Goal: Task Accomplishment & Management: Manage account settings

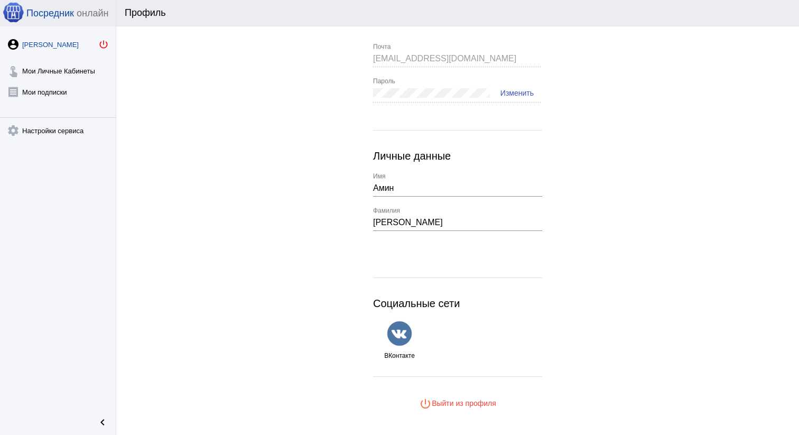
click at [101, 43] on mat-icon "power_settings_new" at bounding box center [103, 44] width 11 height 11
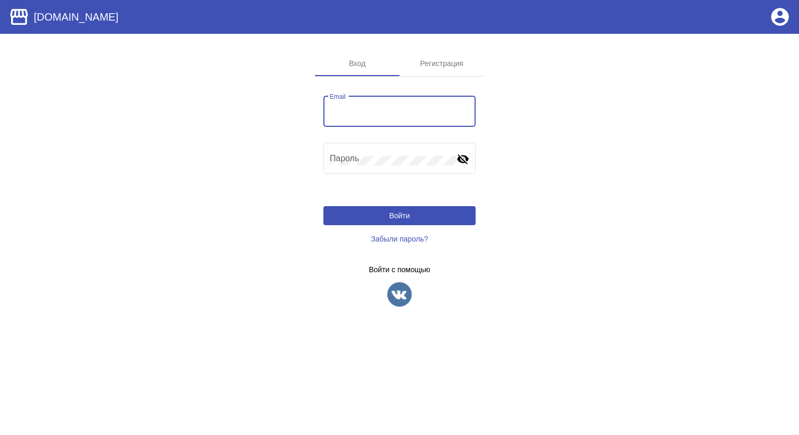
click at [364, 115] on input "Email" at bounding box center [399, 114] width 139 height 10
paste input "[EMAIL_ADDRESS][DOMAIN_NAME]"
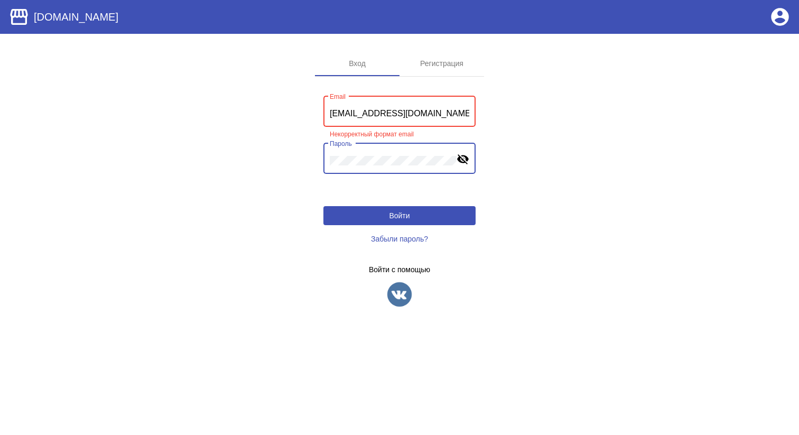
click at [458, 161] on mat-icon "visibility_off" at bounding box center [462, 158] width 13 height 13
click at [429, 219] on button "Войти" at bounding box center [399, 215] width 152 height 19
click at [443, 119] on div "amin_isakov@icloud.com Email" at bounding box center [399, 110] width 139 height 33
click at [599, 130] on app-sign "Вход Регистрация amin_isakov@icloud.com Email Некорректный формат email Пароль …" at bounding box center [399, 188] width 799 height 274
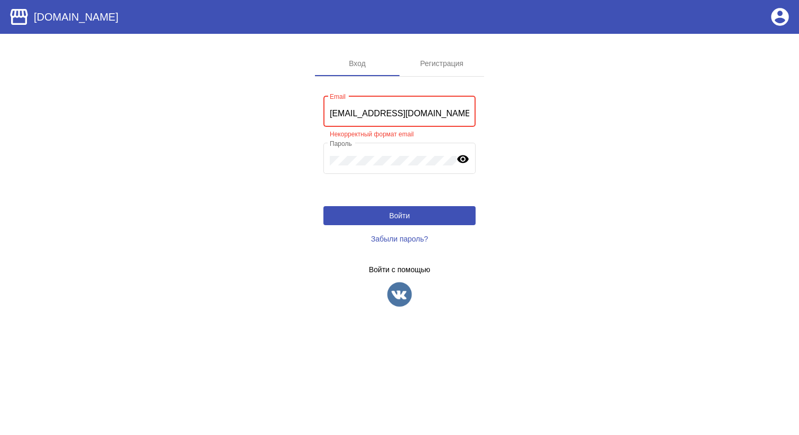
click at [599, 130] on app-sign "Вход Регистрация amin_isakov@icloud.com Email Некорректный формат email Пароль …" at bounding box center [399, 188] width 799 height 274
click at [440, 104] on div "amin_isakov@icloud.com Email" at bounding box center [399, 110] width 139 height 33
click at [440, 119] on div "amin_isakov@icloud.com Email" at bounding box center [399, 110] width 139 height 33
click at [440, 114] on input "[EMAIL_ADDRESS][DOMAIN_NAME]" at bounding box center [399, 114] width 139 height 10
click at [353, 114] on input "[EMAIL_ADDRESS][DOMAIN_NAME]" at bounding box center [399, 114] width 139 height 10
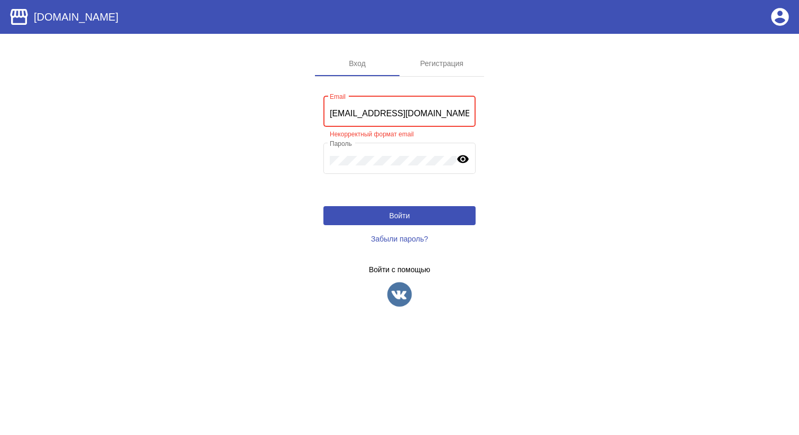
type input "[EMAIL_ADDRESS][DOMAIN_NAME]"
click at [540, 138] on app-sign "Вход Регистрация amin_isakov@icloud.com Email Некорректный формат email Пароль …" at bounding box center [399, 188] width 799 height 274
click at [433, 111] on input "[EMAIL_ADDRESS][DOMAIN_NAME]" at bounding box center [399, 114] width 139 height 10
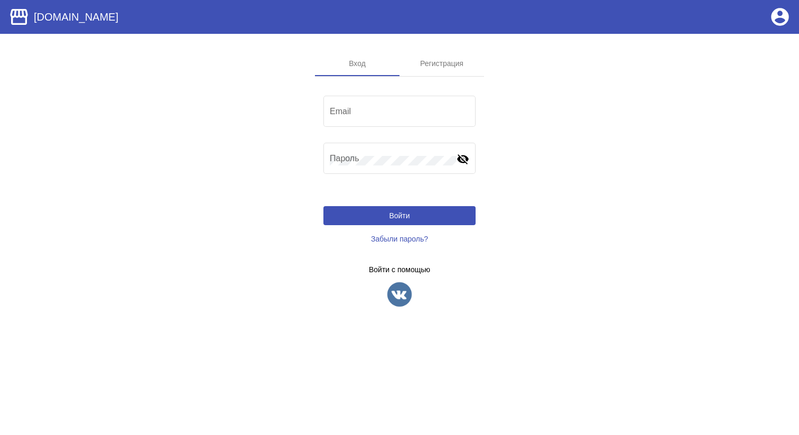
click at [433, 111] on input "Email" at bounding box center [399, 114] width 139 height 10
paste input "[EMAIL_ADDRESS][DOMAIN_NAME]"
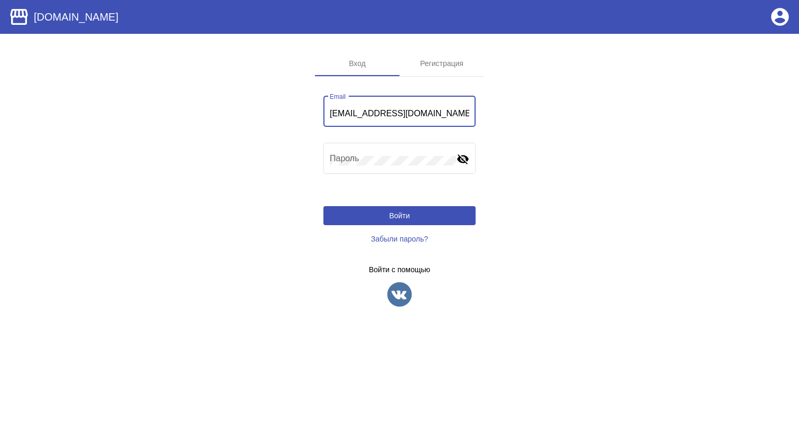
click at [567, 125] on app-sign "Вход Регистрация amin_isakov@icloud.com Email Пароль visibility_off Войти Забыл…" at bounding box center [399, 188] width 799 height 274
click at [356, 117] on input "[EMAIL_ADDRESS][DOMAIN_NAME]" at bounding box center [399, 114] width 139 height 10
click at [550, 138] on app-sign "Вход Регистрация aminisakov@icloud.com Email Некорректный формат email Пароль v…" at bounding box center [399, 188] width 799 height 274
drag, startPoint x: 403, startPoint y: 116, endPoint x: 649, endPoint y: 116, distance: 245.7
click at [649, 116] on app-sign "Вход Регистрация aminisakov@icloud.com Email Некорректный формат email Пароль v…" at bounding box center [399, 188] width 799 height 274
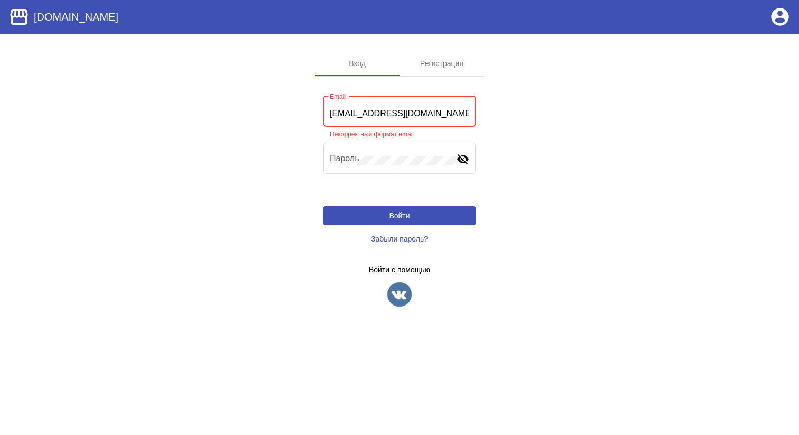
click at [446, 113] on input "aminisakov@icloud.com" at bounding box center [399, 114] width 139 height 10
click at [384, 110] on input "amin@gmail.com" at bounding box center [399, 114] width 139 height 10
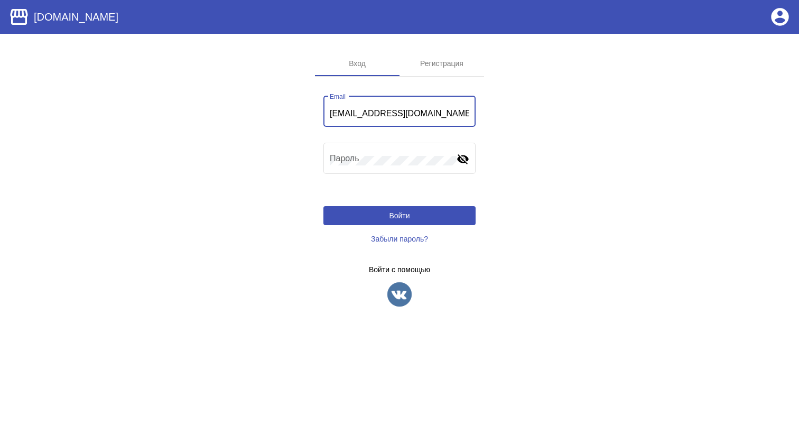
click at [384, 110] on input "amin@gmail.com" at bounding box center [399, 114] width 139 height 10
paste input "_isakov@icloud.com"
type input "[EMAIL_ADDRESS][DOMAIN_NAME]"
click at [582, 169] on app-sign "Вход Регистрация amin_isakov@icloud.com Email Пароль visibility_off Войти Забыл…" at bounding box center [399, 188] width 799 height 274
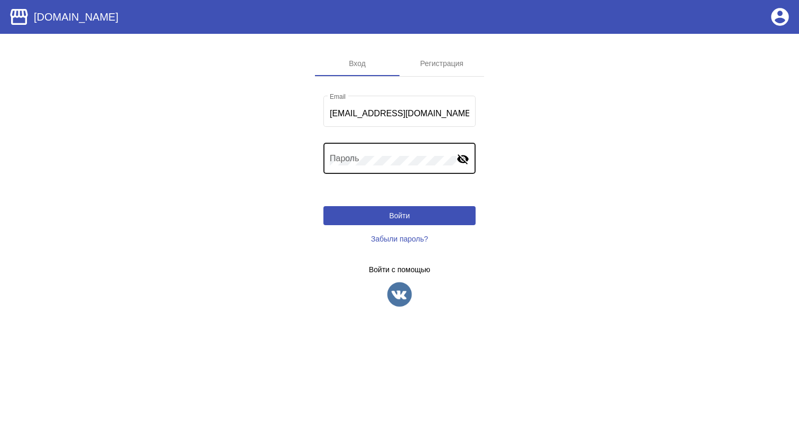
click at [371, 167] on div "Пароль" at bounding box center [393, 157] width 127 height 33
click at [464, 161] on mat-icon "visibility_off" at bounding box center [462, 158] width 13 height 13
click at [423, 215] on button "Войти" at bounding box center [399, 215] width 152 height 19
